Goal: Task Accomplishment & Management: Use online tool/utility

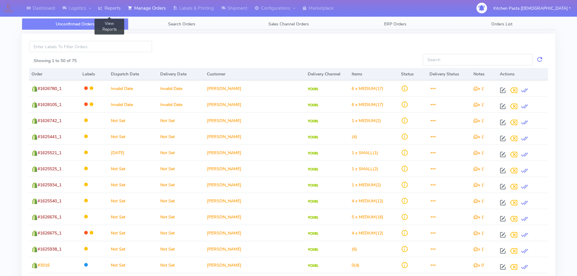
click at [111, 5] on link "Reports" at bounding box center [109, 8] width 30 height 17
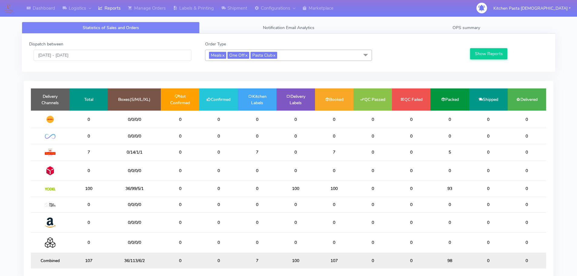
click at [300, 50] on span "Meals x One Off x Pasta Club x" at bounding box center [288, 55] width 167 height 11
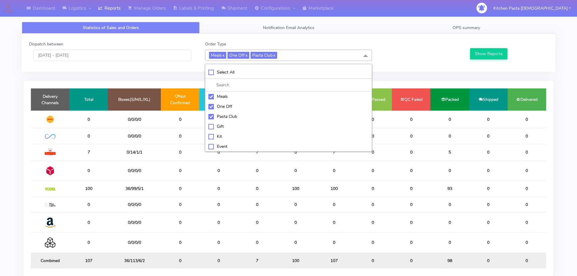
click at [227, 100] on li "Meals" at bounding box center [288, 96] width 166 height 10
checkbox input "false"
click at [229, 110] on div "One Off" at bounding box center [288, 106] width 160 height 6
checkbox input "false"
click at [221, 136] on div "Kit" at bounding box center [288, 136] width 160 height 6
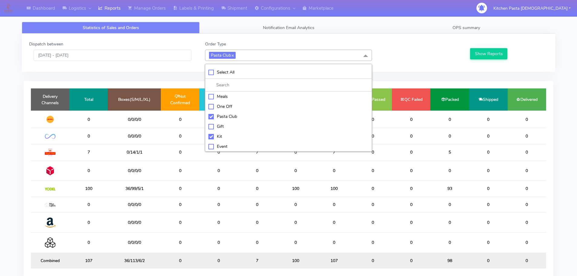
checkbox input "true"
click at [226, 117] on div "Pasta Club" at bounding box center [288, 116] width 160 height 6
checkbox input "false"
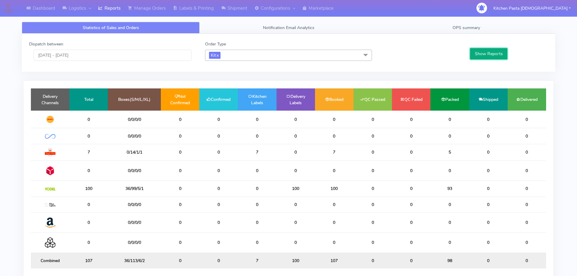
click at [488, 58] on button "Show Reports" at bounding box center [488, 53] width 37 height 11
